Goal: Task Accomplishment & Management: Use online tool/utility

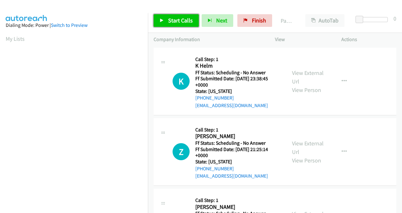
click at [182, 22] on span "Start Calls" at bounding box center [180, 20] width 25 height 7
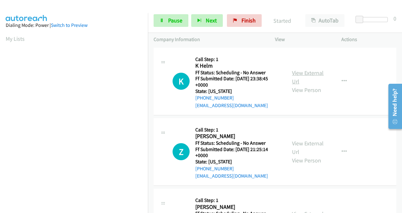
click at [294, 75] on link "View External Url" at bounding box center [308, 77] width 32 height 16
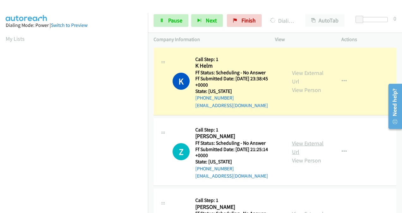
click at [299, 144] on link "View External Url" at bounding box center [308, 148] width 32 height 16
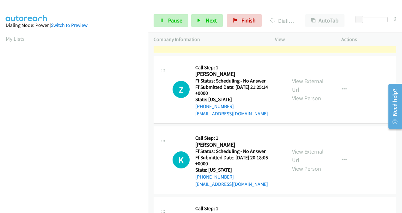
scroll to position [63, 0]
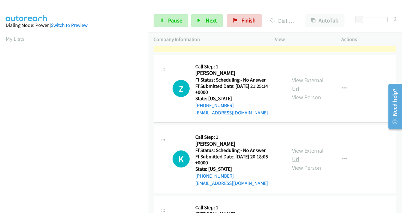
drag, startPoint x: 298, startPoint y: 152, endPoint x: 295, endPoint y: 147, distance: 5.1
click at [298, 152] on link "View External Url" at bounding box center [308, 155] width 32 height 16
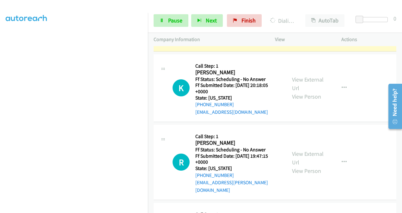
scroll to position [158, 0]
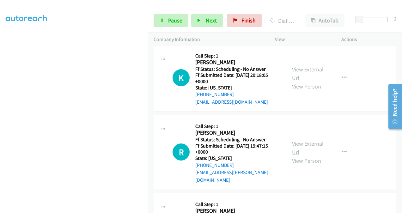
click at [294, 140] on link "View External Url" at bounding box center [308, 148] width 32 height 16
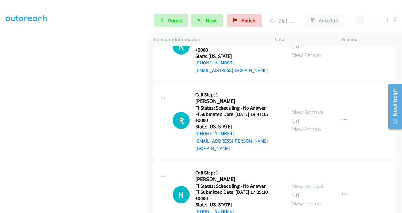
scroll to position [253, 0]
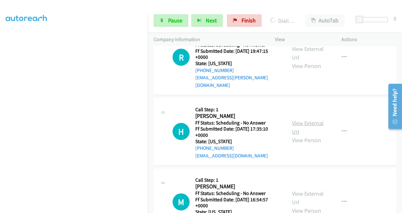
click at [294, 120] on link "View External Url" at bounding box center [308, 128] width 32 height 16
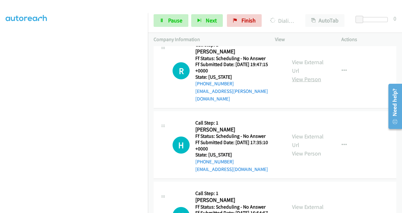
scroll to position [266, 0]
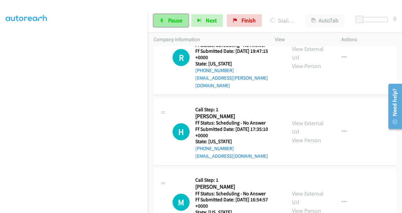
click at [172, 23] on span "Pause" at bounding box center [175, 20] width 14 height 7
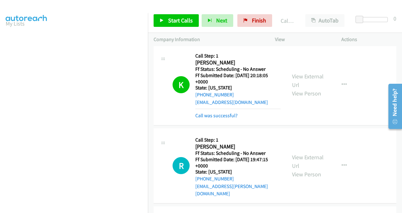
scroll to position [142, 0]
drag, startPoint x: 212, startPoint y: 112, endPoint x: 226, endPoint y: 115, distance: 14.0
click at [212, 113] on link "Call was successful?" at bounding box center [216, 116] width 42 height 6
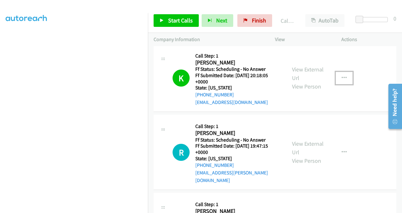
click at [342, 77] on icon "button" at bounding box center [344, 78] width 5 height 5
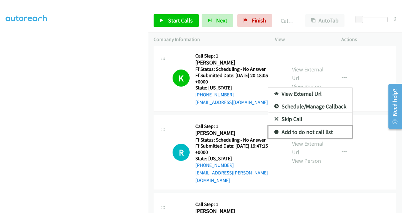
click at [289, 132] on link "Add to do not call list" at bounding box center [311, 132] width 84 height 13
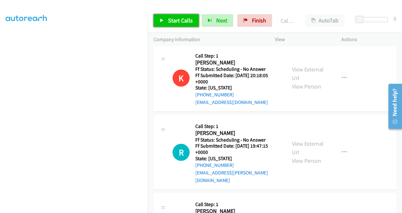
click at [175, 19] on span "Start Calls" at bounding box center [180, 20] width 25 height 7
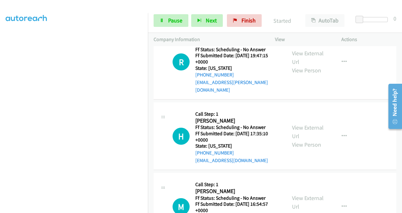
scroll to position [298, 0]
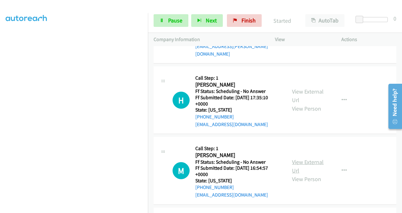
click at [295, 158] on link "View External Url" at bounding box center [308, 166] width 32 height 16
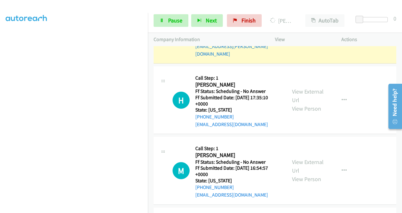
scroll to position [330, 0]
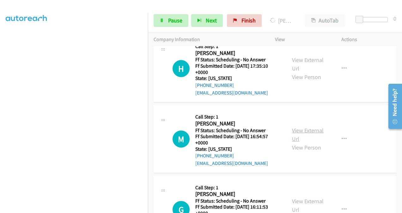
click at [296, 127] on link "View External Url" at bounding box center [308, 135] width 32 height 16
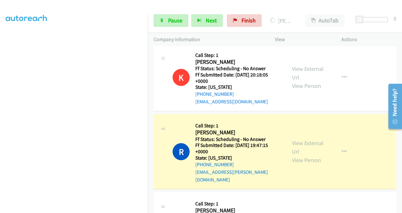
scroll to position [171, 0]
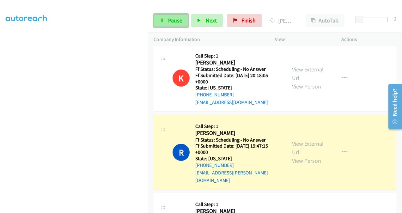
click at [177, 23] on span "Pause" at bounding box center [175, 20] width 14 height 7
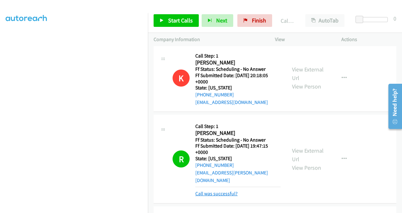
click at [224, 191] on link "Call was successful?" at bounding box center [216, 194] width 42 height 6
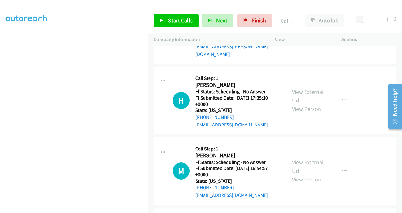
scroll to position [298, 0]
click at [168, 21] on span "Start Calls" at bounding box center [180, 20] width 25 height 7
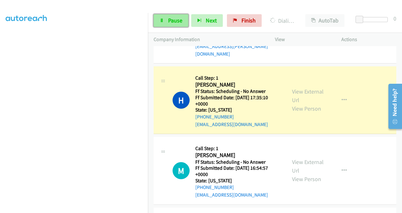
click at [167, 18] on link "Pause" at bounding box center [171, 20] width 35 height 13
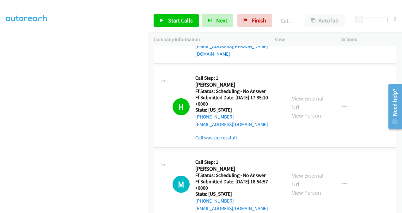
drag, startPoint x: 223, startPoint y: 131, endPoint x: 239, endPoint y: 126, distance: 16.9
click at [224, 135] on link "Call was successful?" at bounding box center [216, 138] width 42 height 6
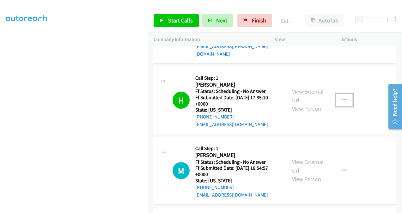
click at [342, 98] on icon "button" at bounding box center [344, 100] width 5 height 5
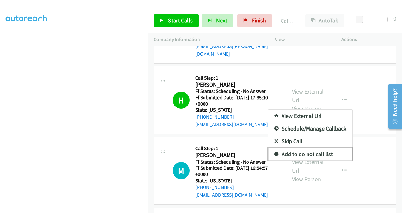
click at [295, 148] on link "Add to do not call list" at bounding box center [311, 154] width 84 height 13
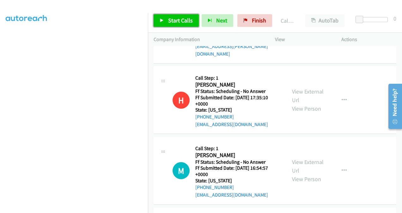
click at [172, 22] on span "Start Calls" at bounding box center [180, 20] width 25 height 7
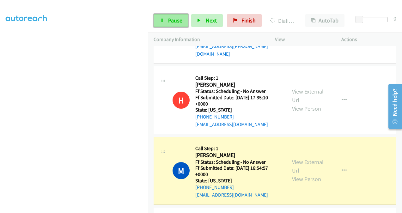
click at [173, 22] on span "Pause" at bounding box center [175, 20] width 14 height 7
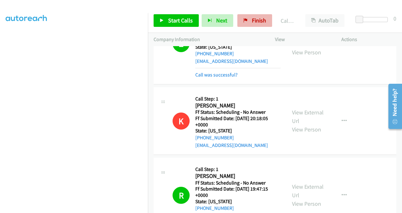
scroll to position [77, 0]
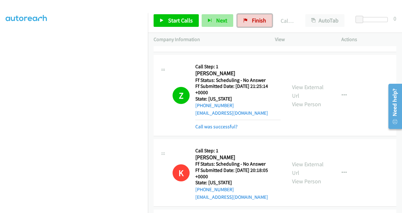
click at [253, 20] on span "Finish" at bounding box center [259, 20] width 14 height 7
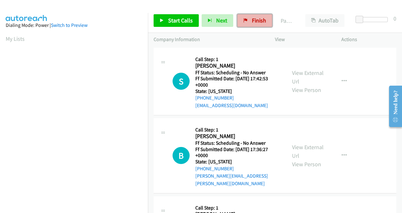
click at [252, 18] on span "Finish" at bounding box center [259, 20] width 14 height 7
